Goal: Find specific page/section: Find specific page/section

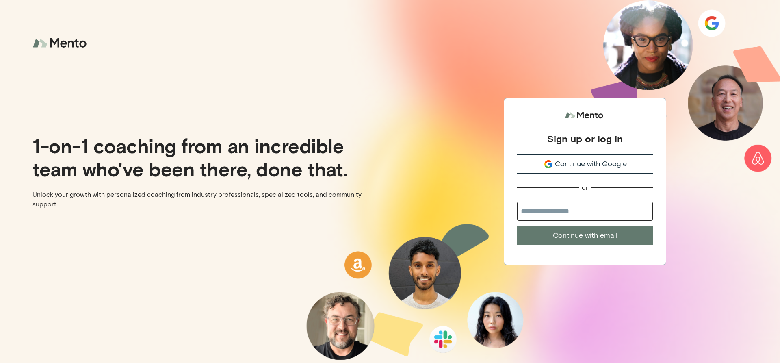
click at [548, 163] on icon "submit" at bounding box center [549, 164] width 10 height 10
